Goal: Task Accomplishment & Management: Manage account settings

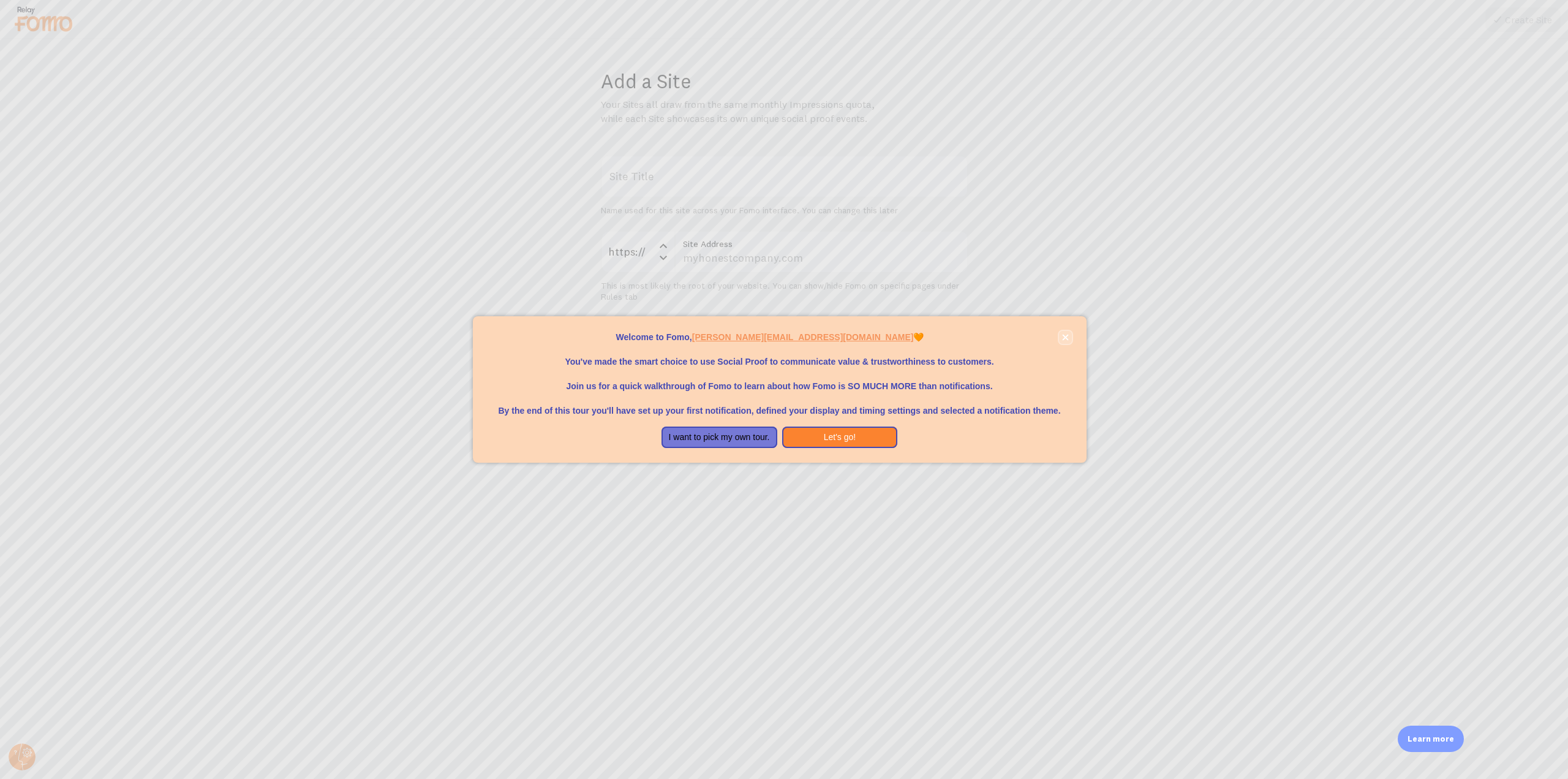
click at [1064, 338] on icon "close," at bounding box center [1065, 338] width 7 height 7
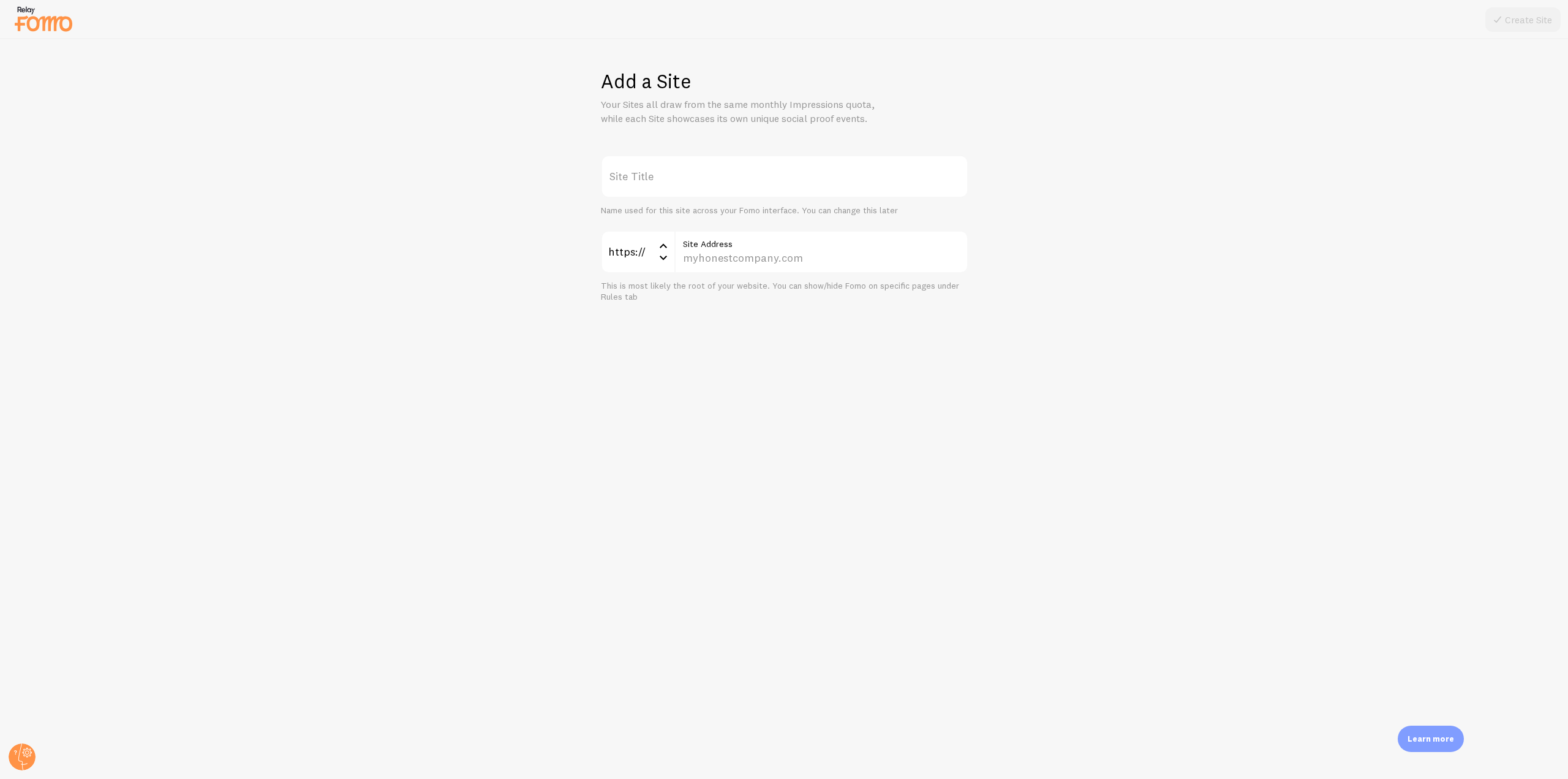
click at [653, 184] on label "Site Title" at bounding box center [784, 176] width 368 height 43
click at [653, 184] on input "Site Title" at bounding box center [784, 176] width 368 height 43
type input "G"
click at [697, 256] on input "Site Address" at bounding box center [821, 251] width 294 height 43
type input "[DOMAIN_NAME]"
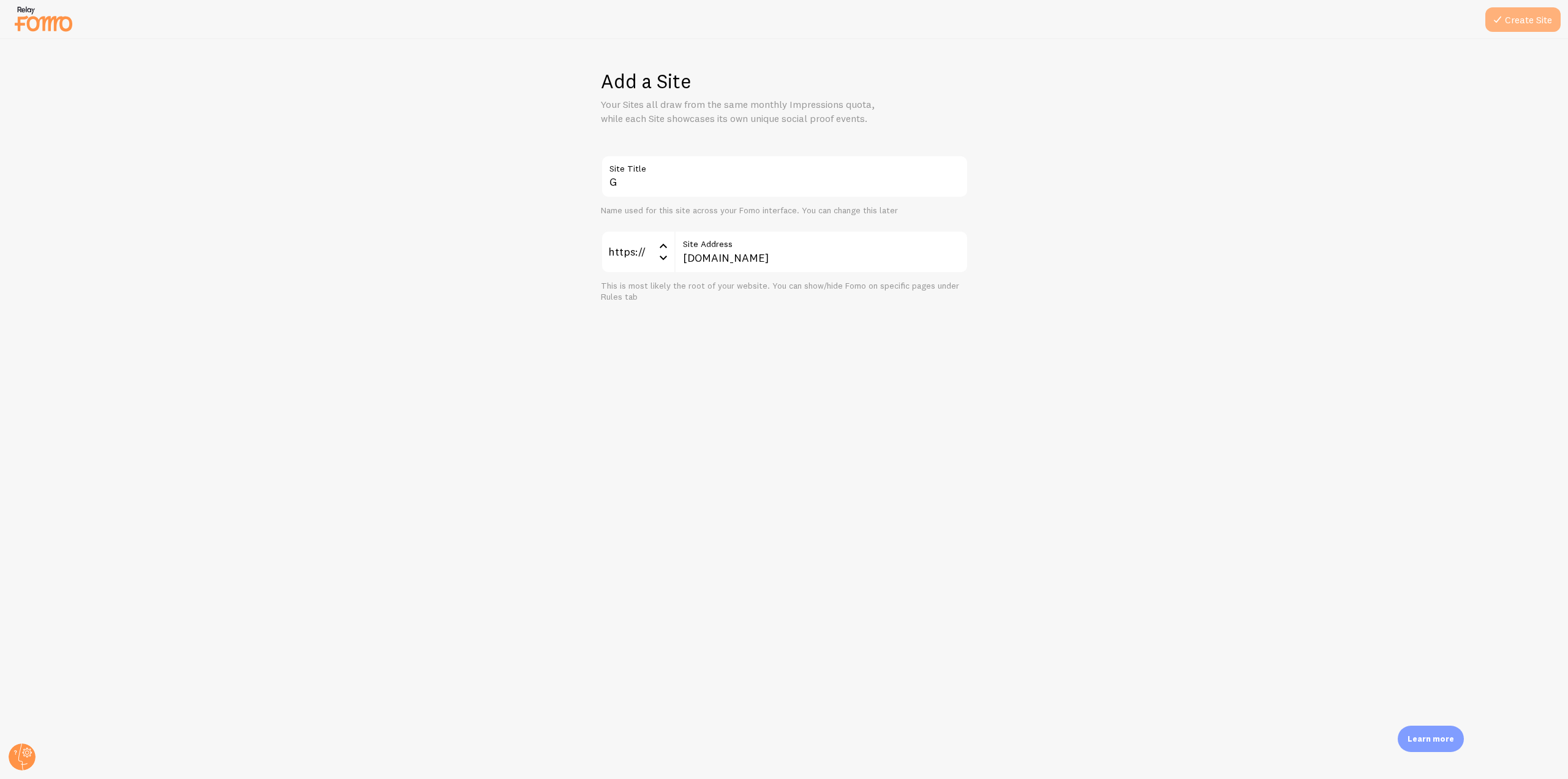
click at [1511, 10] on button "Create Site" at bounding box center [1524, 19] width 75 height 24
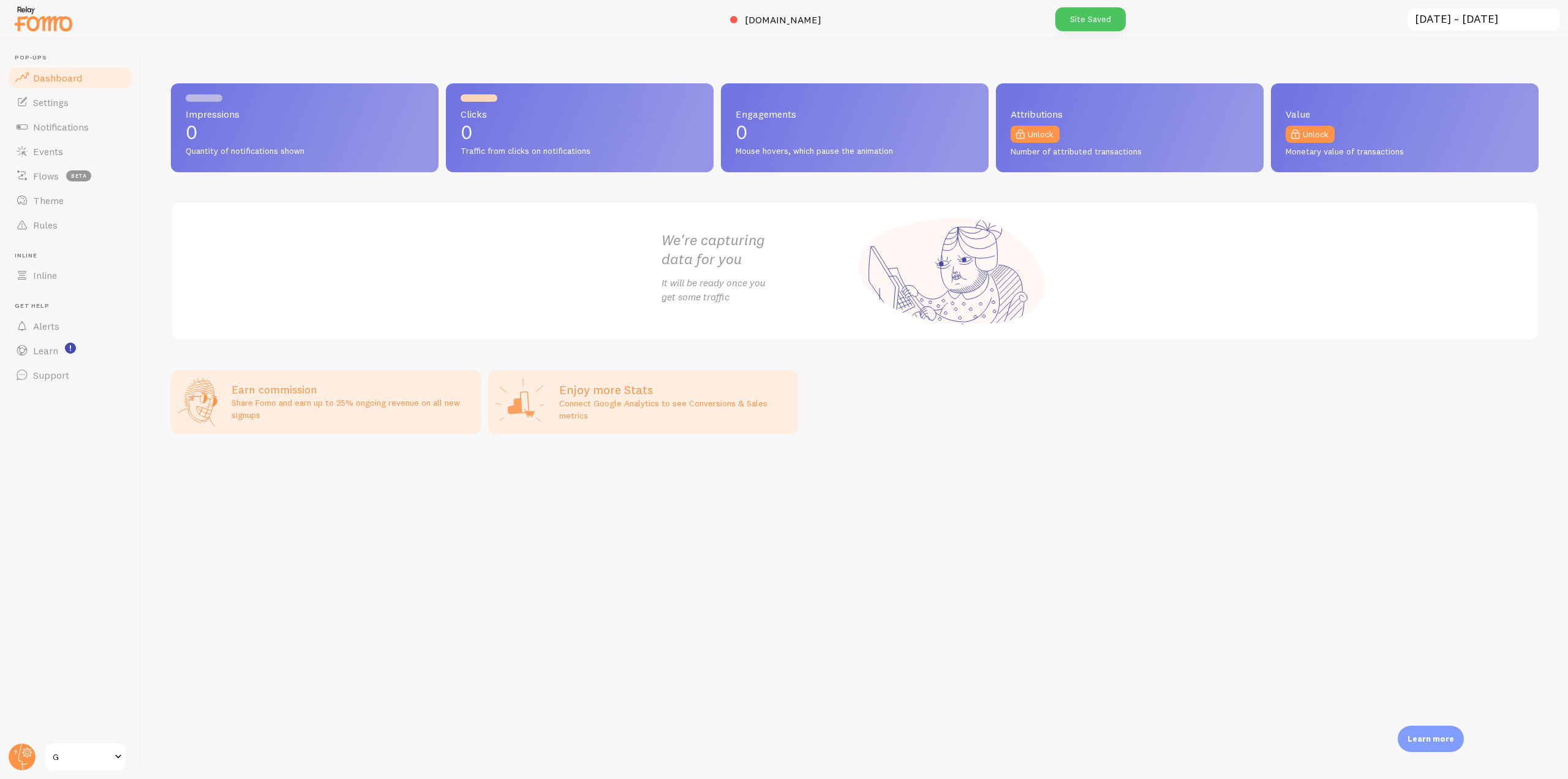
click at [25, 740] on header "Pop-ups Dashboard Settings Notifications Events Flows beta Theme Rules Inline I…" at bounding box center [70, 409] width 141 height 740
click at [26, 746] on circle at bounding box center [22, 756] width 27 height 27
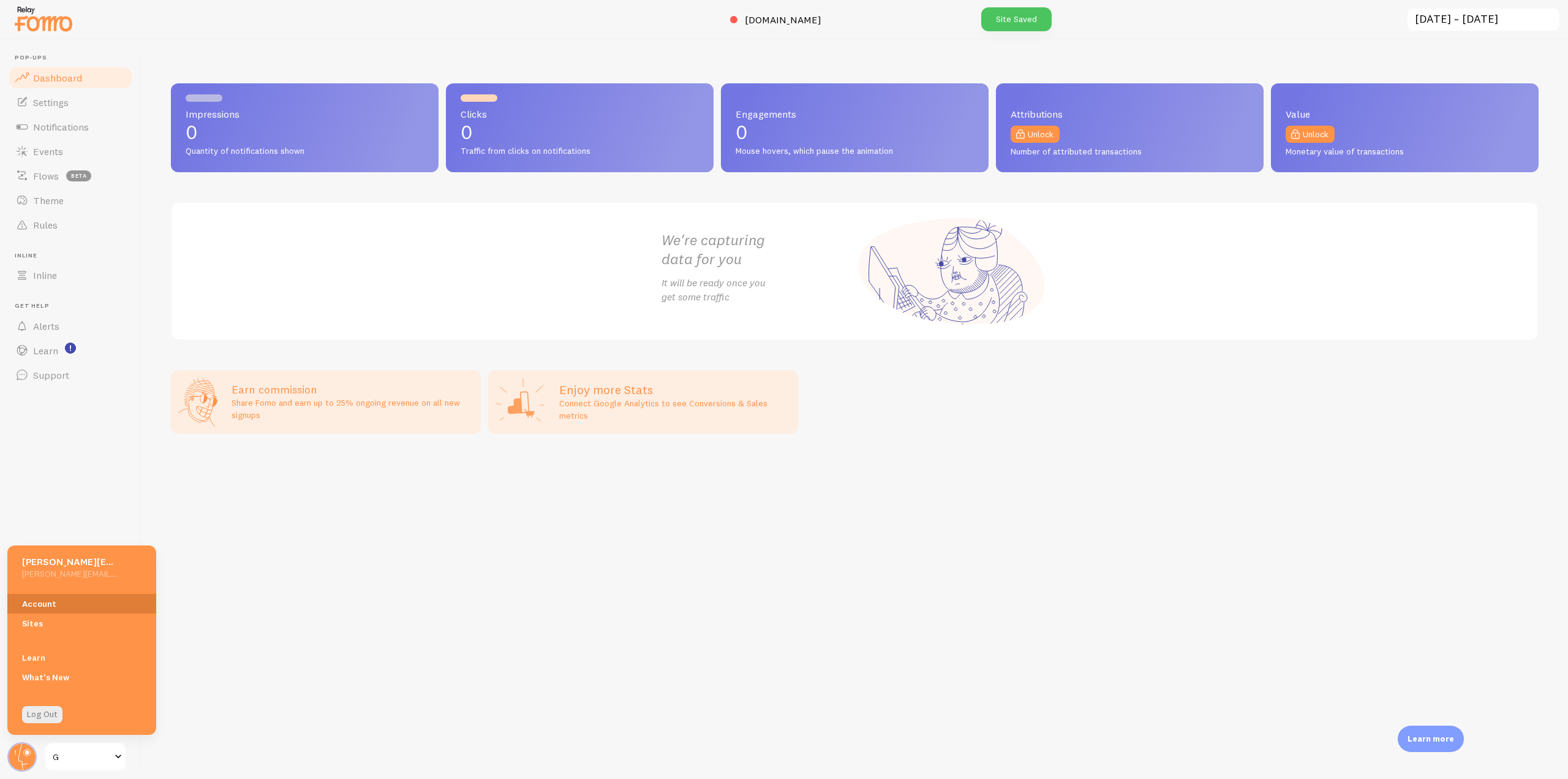
click at [31, 612] on link "Account" at bounding box center [82, 603] width 149 height 19
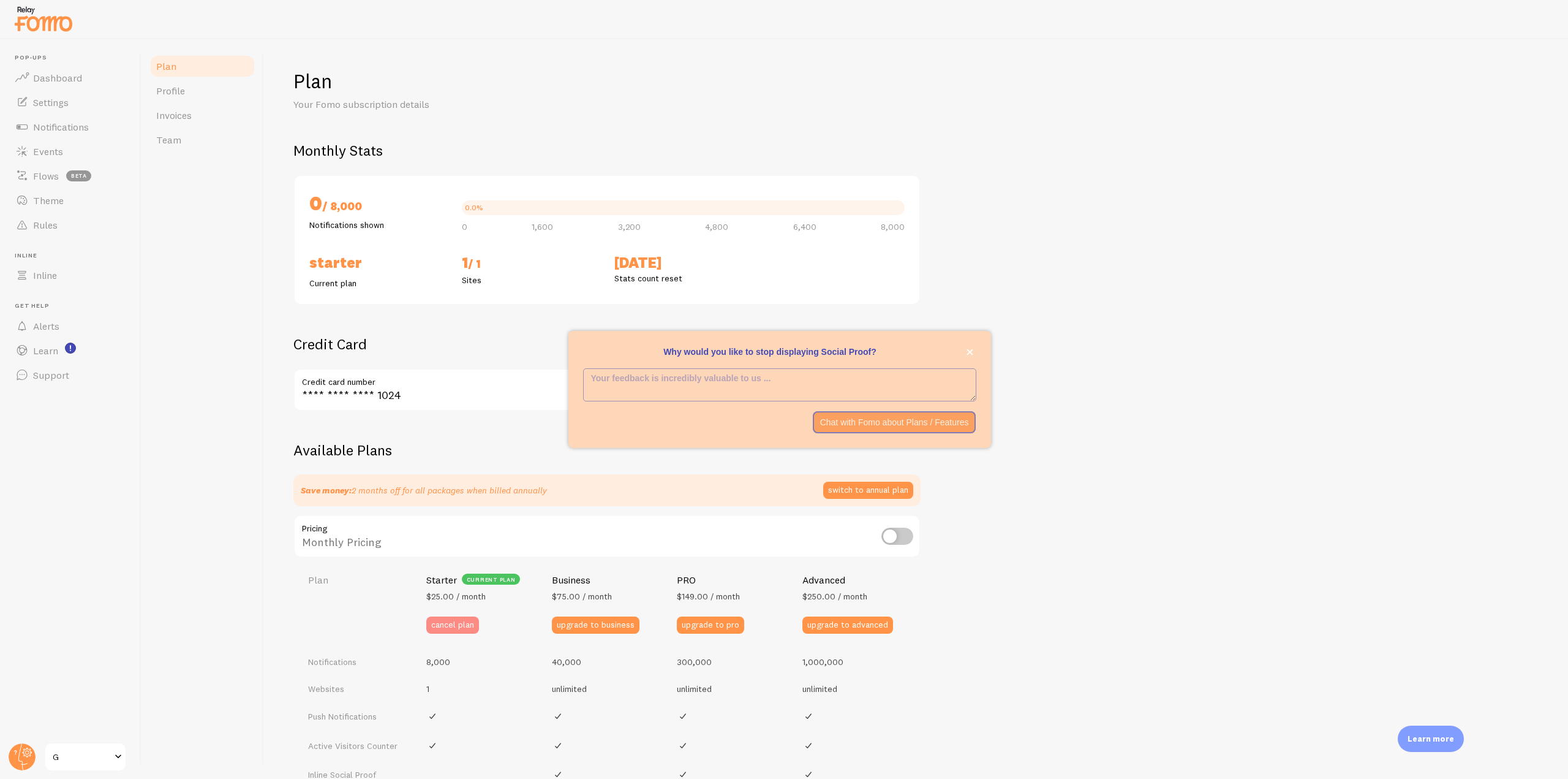
click at [455, 626] on button "cancel plan" at bounding box center [452, 625] width 53 height 17
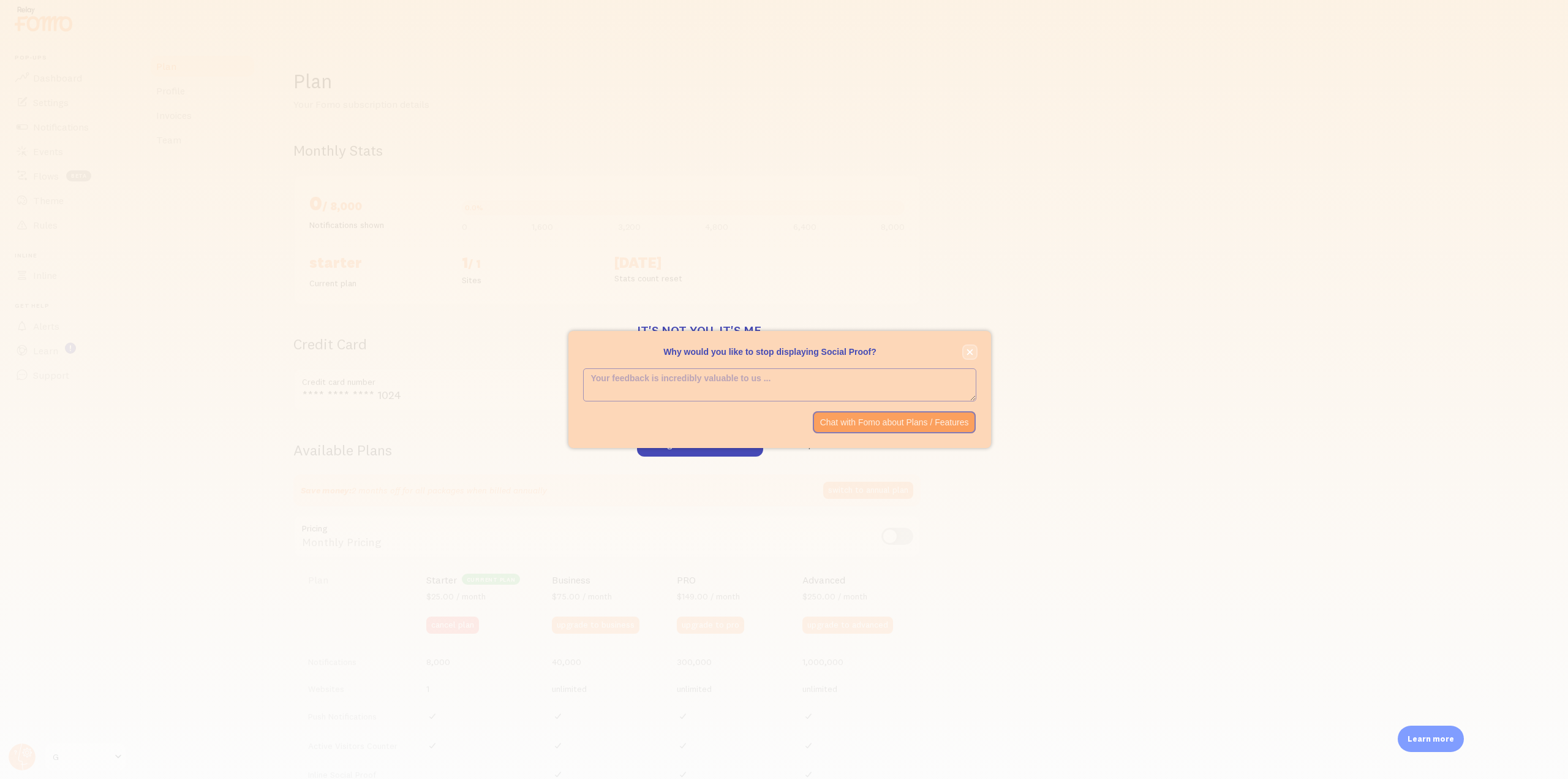
click at [971, 347] on button "close," at bounding box center [969, 351] width 13 height 13
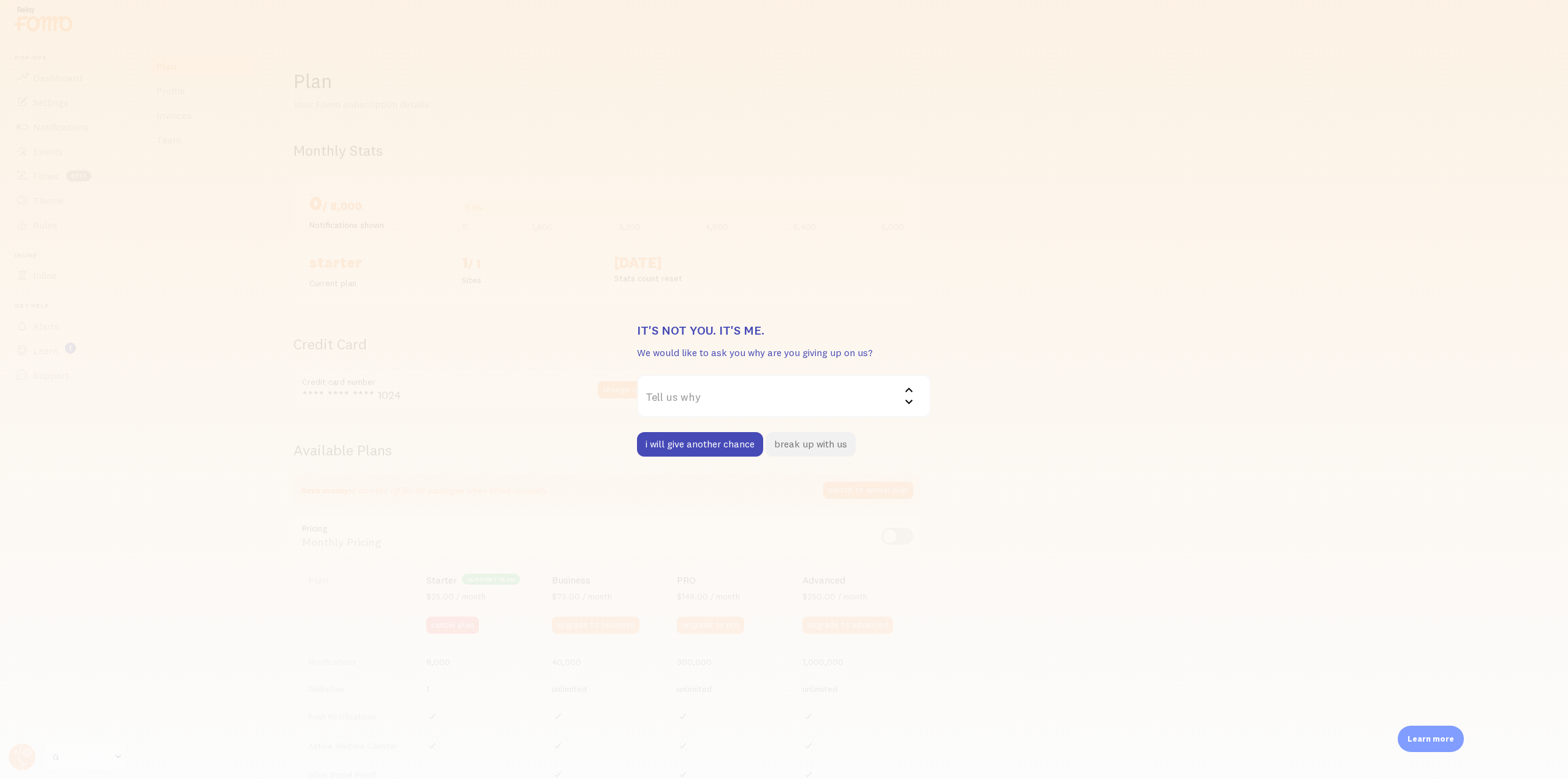
click at [800, 451] on button "break up with us" at bounding box center [811, 444] width 90 height 24
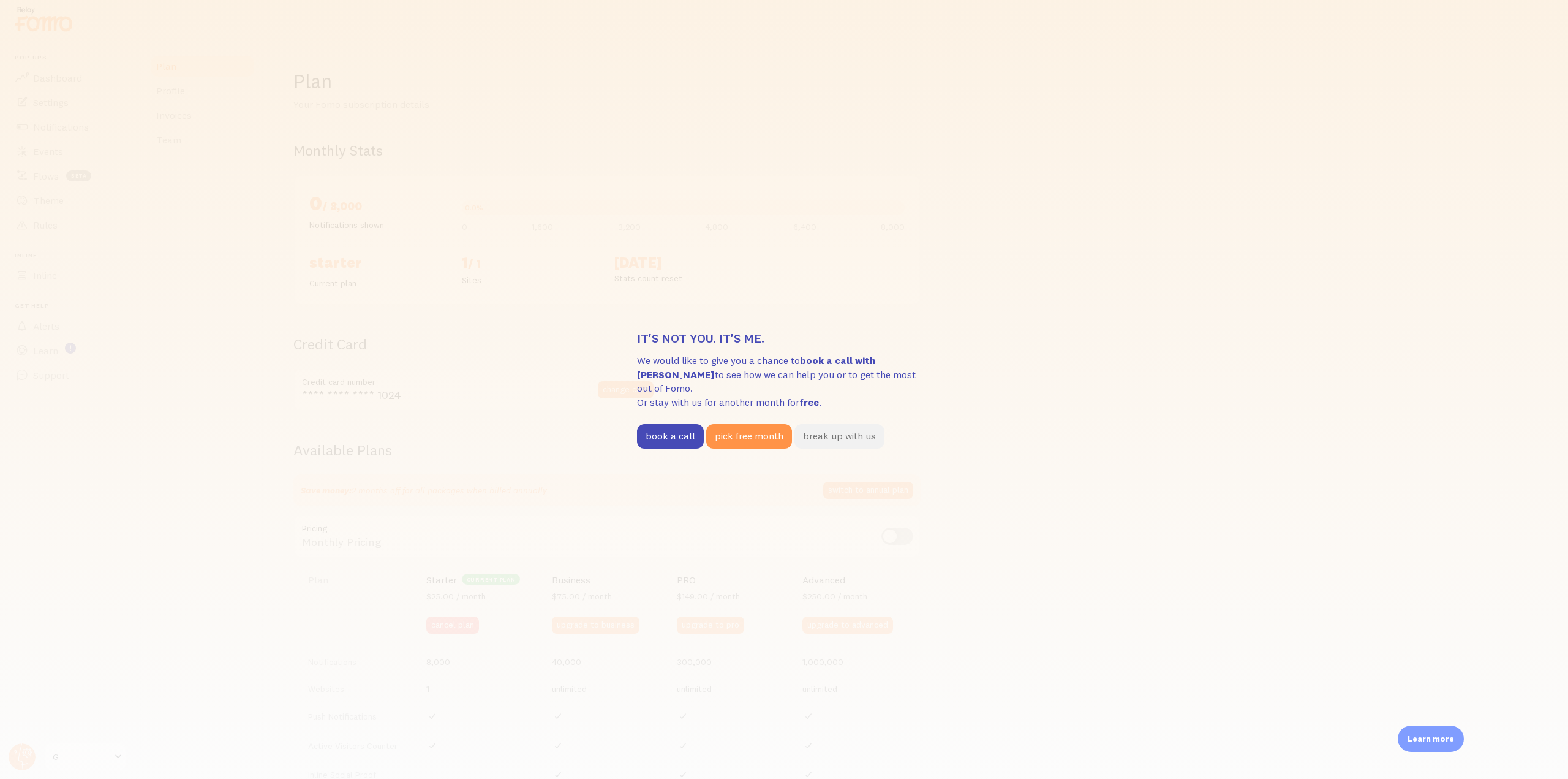
click at [822, 428] on button "break up with us" at bounding box center [840, 436] width 90 height 24
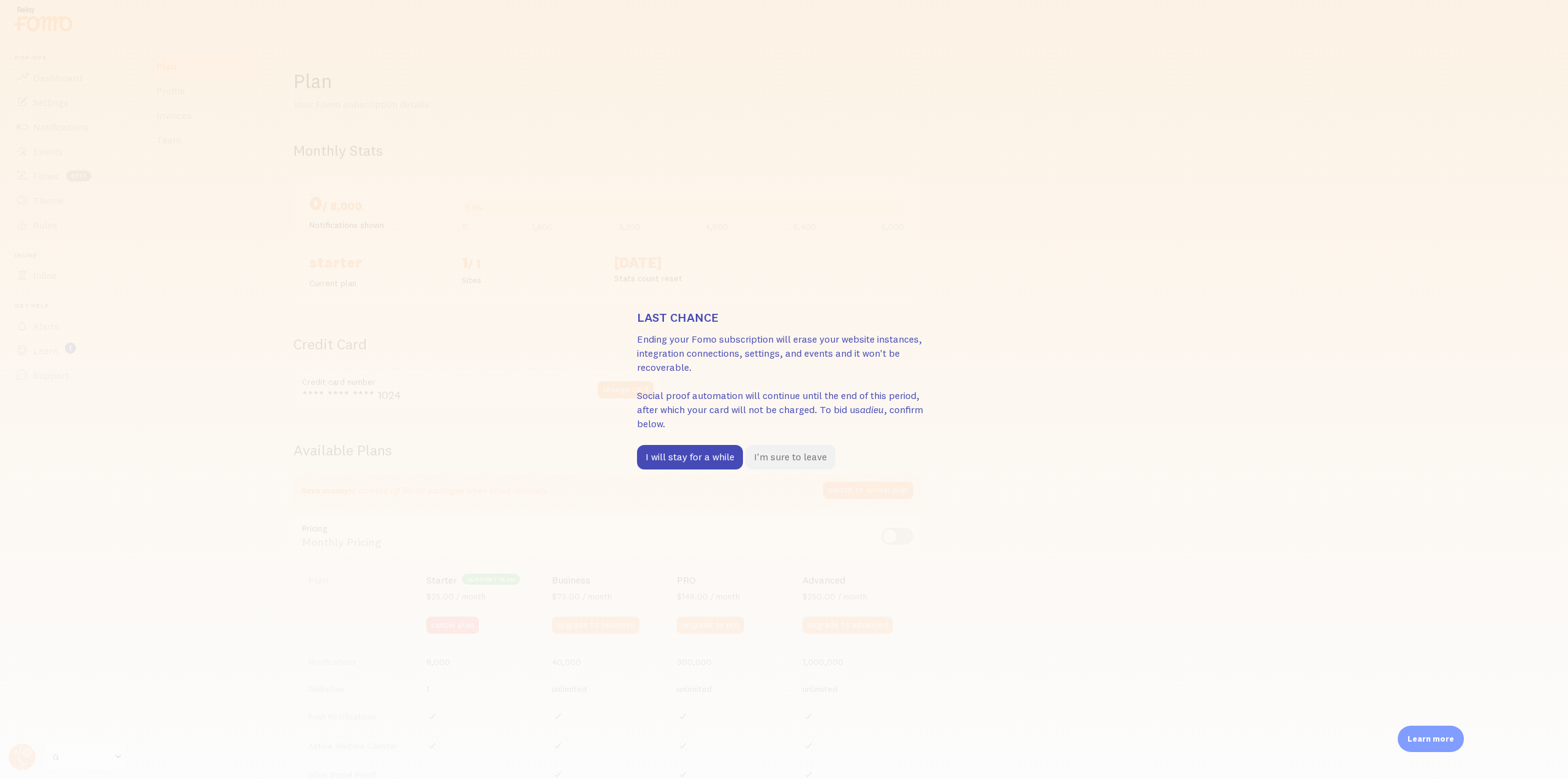
click at [794, 459] on button "I'm sure to leave" at bounding box center [791, 457] width 90 height 24
